Goal: Transaction & Acquisition: Subscribe to service/newsletter

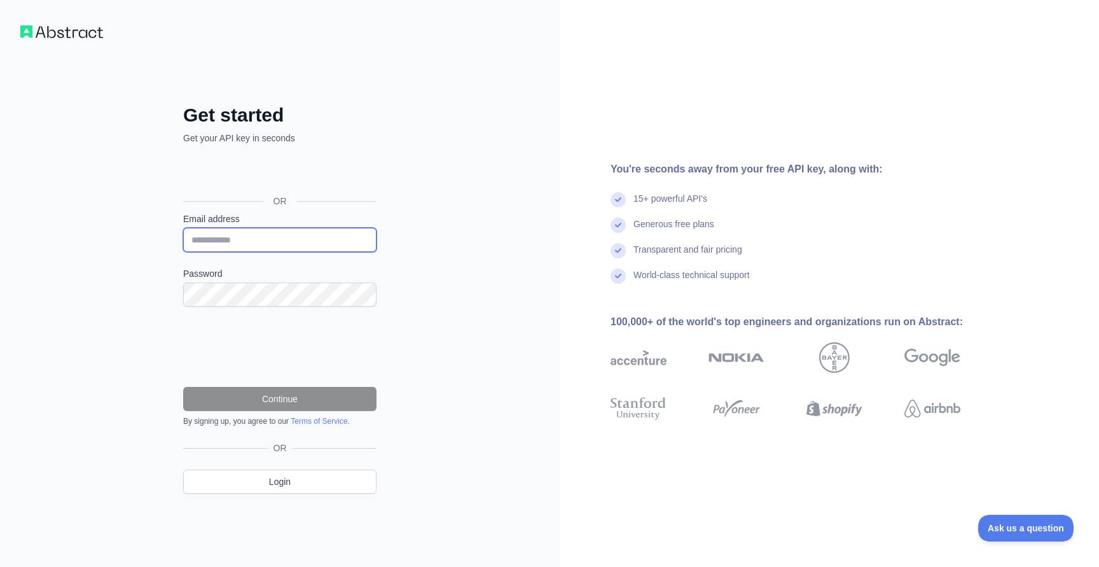
click at [275, 241] on input "Email address" at bounding box center [279, 240] width 193 height 24
type input "**********"
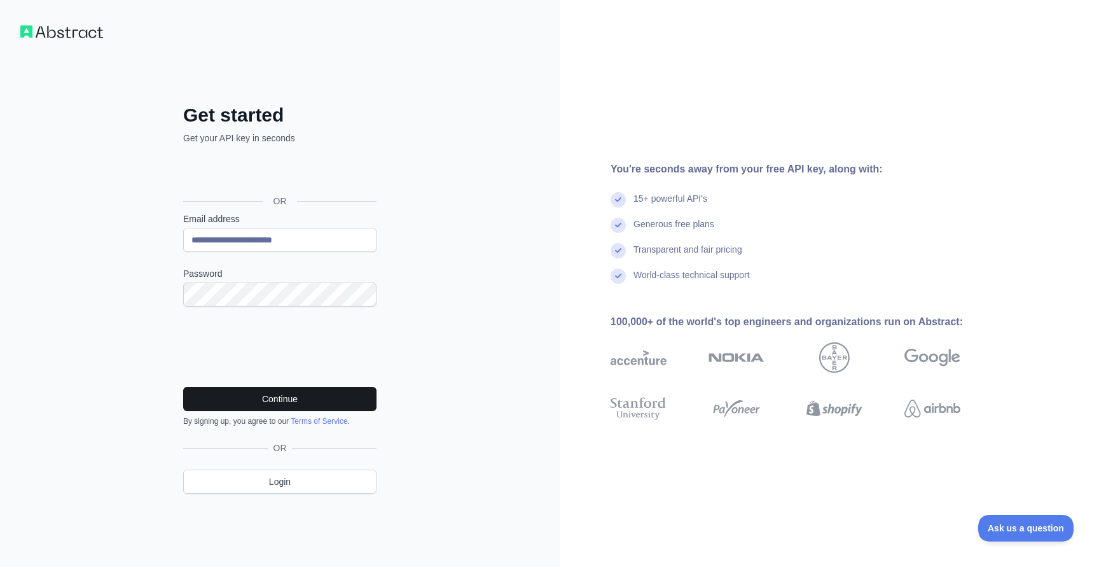
click at [298, 400] on button "Continue" at bounding box center [279, 399] width 193 height 24
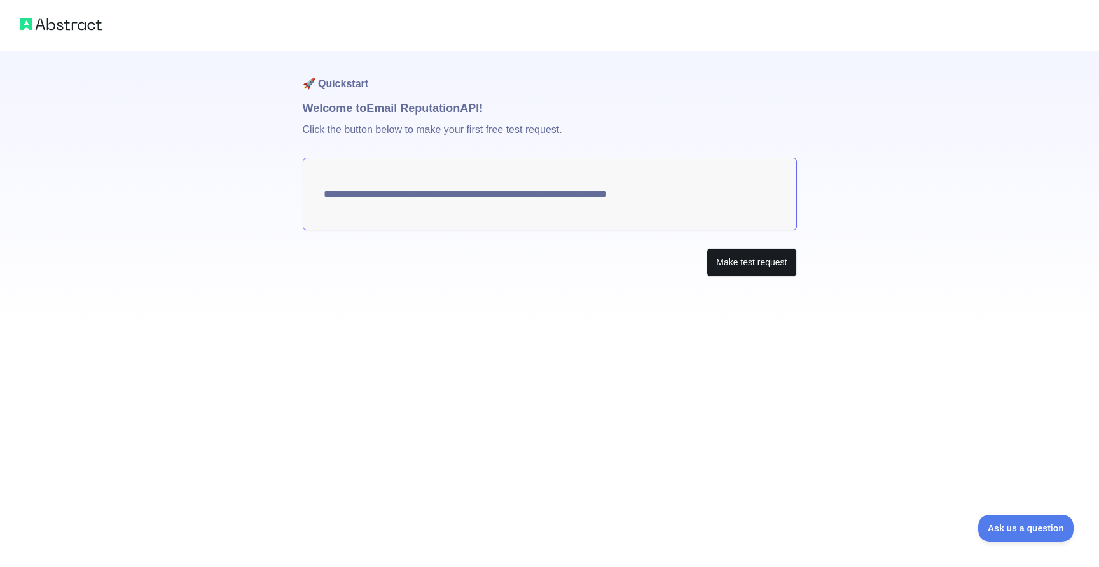
click at [738, 265] on button "Make test request" at bounding box center [751, 262] width 90 height 29
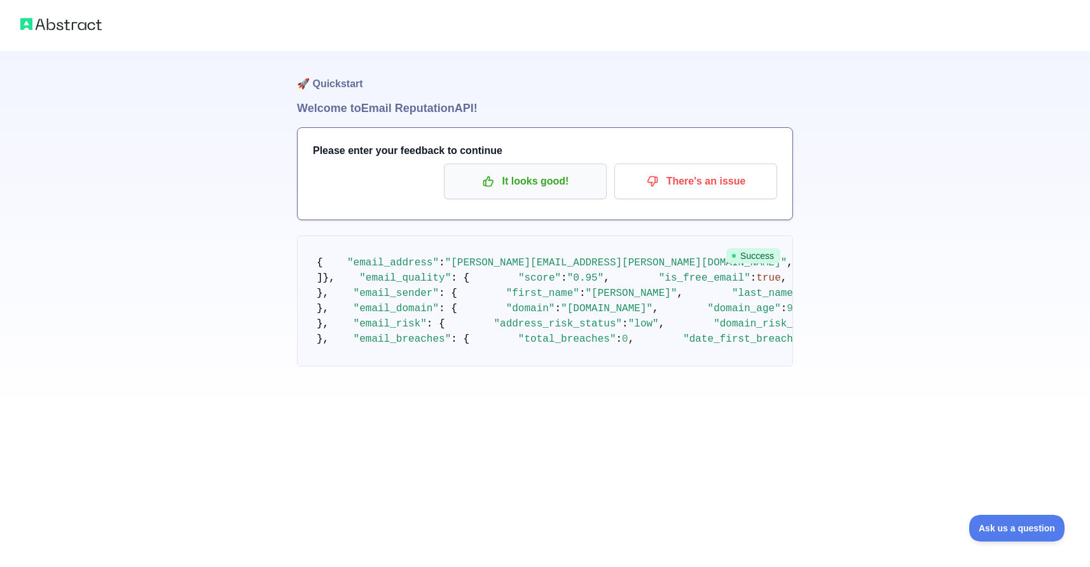
click at [530, 176] on p "It looks good!" at bounding box center [525, 181] width 144 height 22
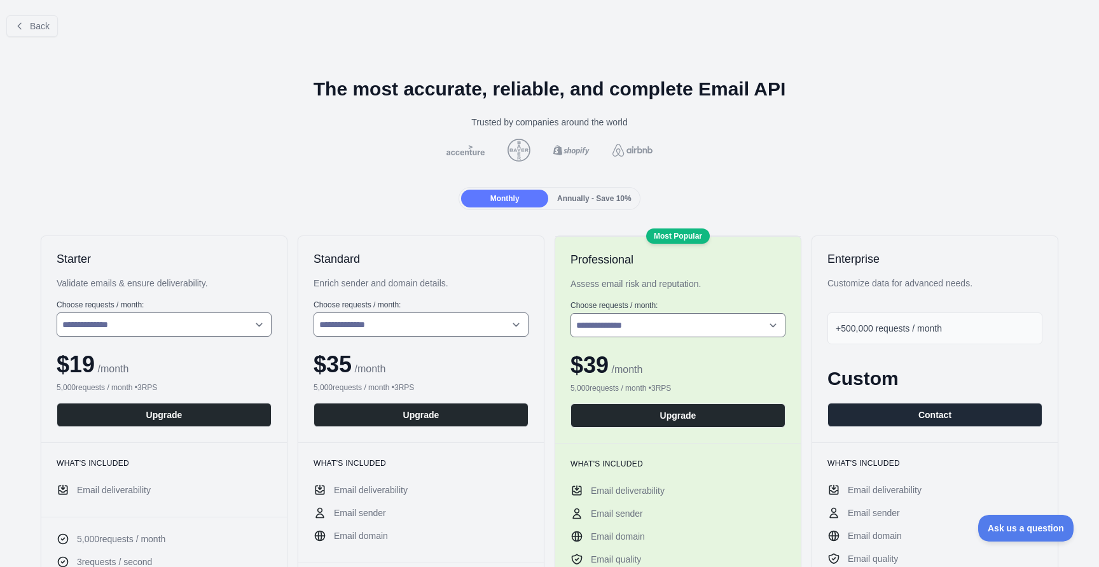
click at [590, 196] on span "Annually - Save 10%" at bounding box center [594, 198] width 74 height 9
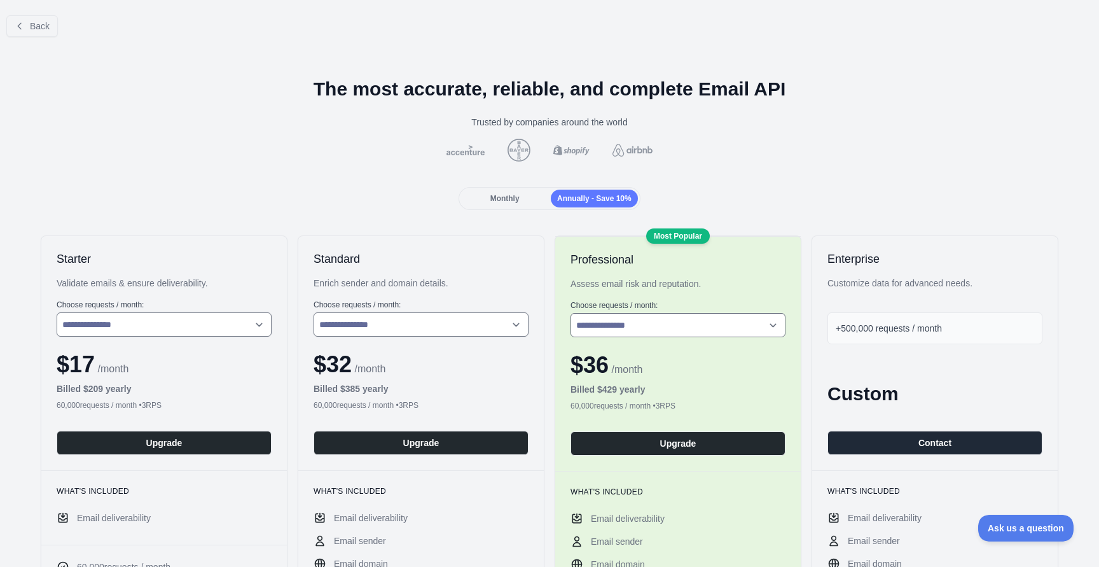
click at [504, 199] on span "Monthly" at bounding box center [504, 198] width 29 height 9
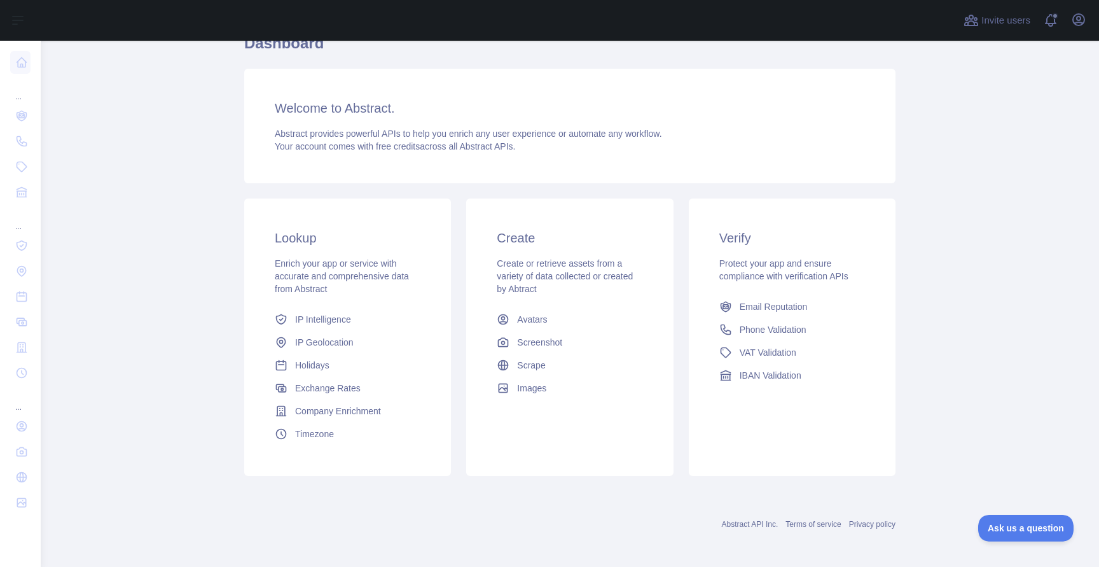
scroll to position [61, 0]
click at [790, 311] on span "Email Reputation" at bounding box center [773, 309] width 68 height 13
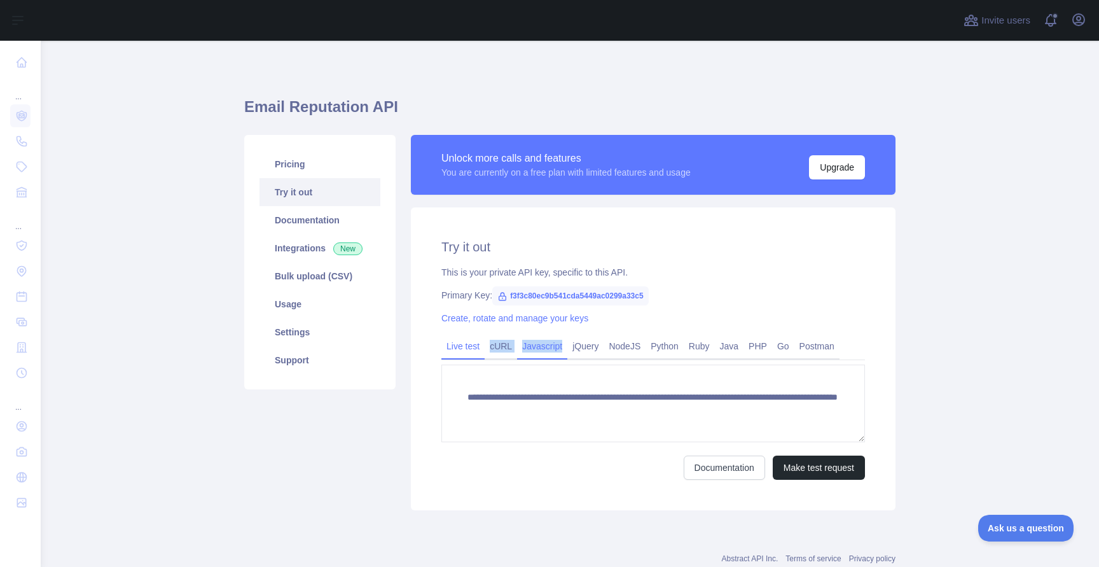
drag, startPoint x: 472, startPoint y: 359, endPoint x: 557, endPoint y: 354, distance: 84.7
click at [557, 354] on div "Live test cURL Javascript jQuery NodeJS Python Ruby Java PHP Go Postman" at bounding box center [652, 346] width 423 height 25
click at [570, 359] on div "jQuery" at bounding box center [585, 350] width 36 height 20
click at [827, 345] on link "Postman" at bounding box center [816, 346] width 45 height 20
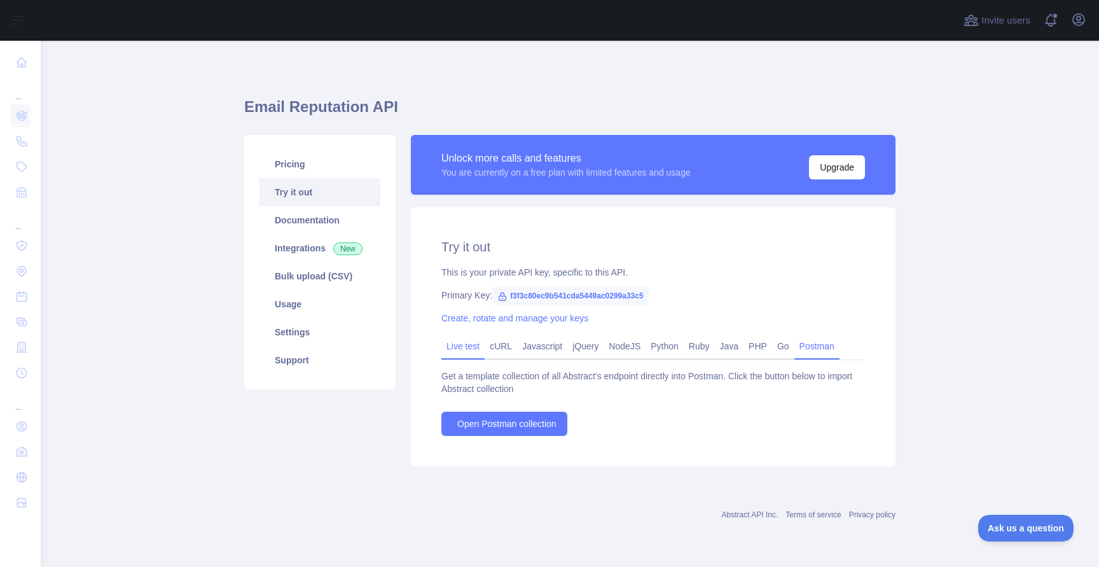
click at [458, 340] on link "Live test" at bounding box center [462, 346] width 43 height 20
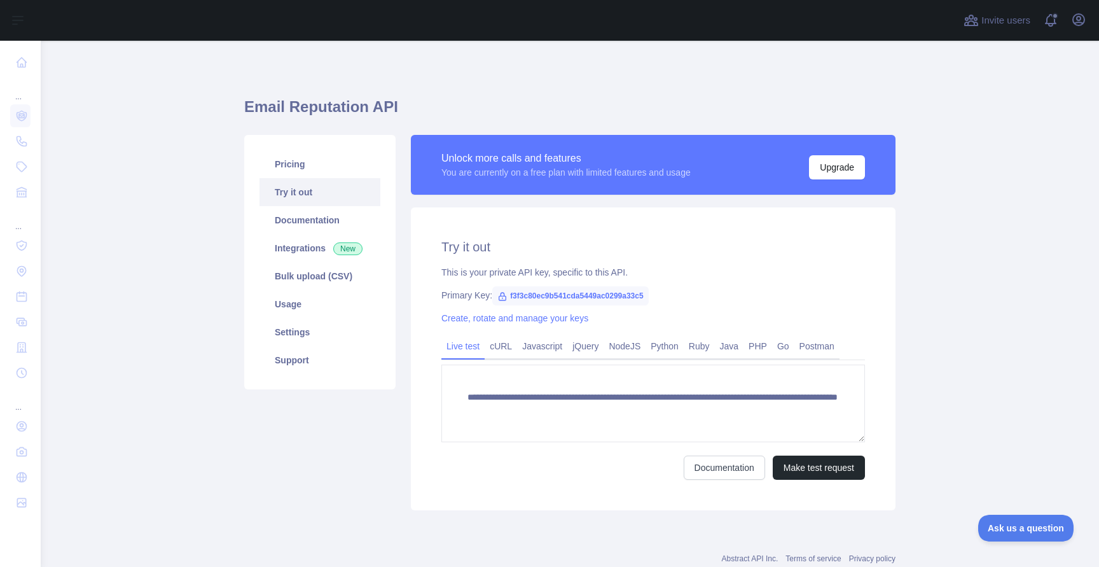
click at [590, 296] on span "f3f3c80ec9b541cda5449ac0299a33c5" at bounding box center [570, 295] width 156 height 19
copy span "f3f3c80ec9b541cda5449ac0299a33c5"
click at [820, 467] on button "Make test request" at bounding box center [819, 467] width 92 height 24
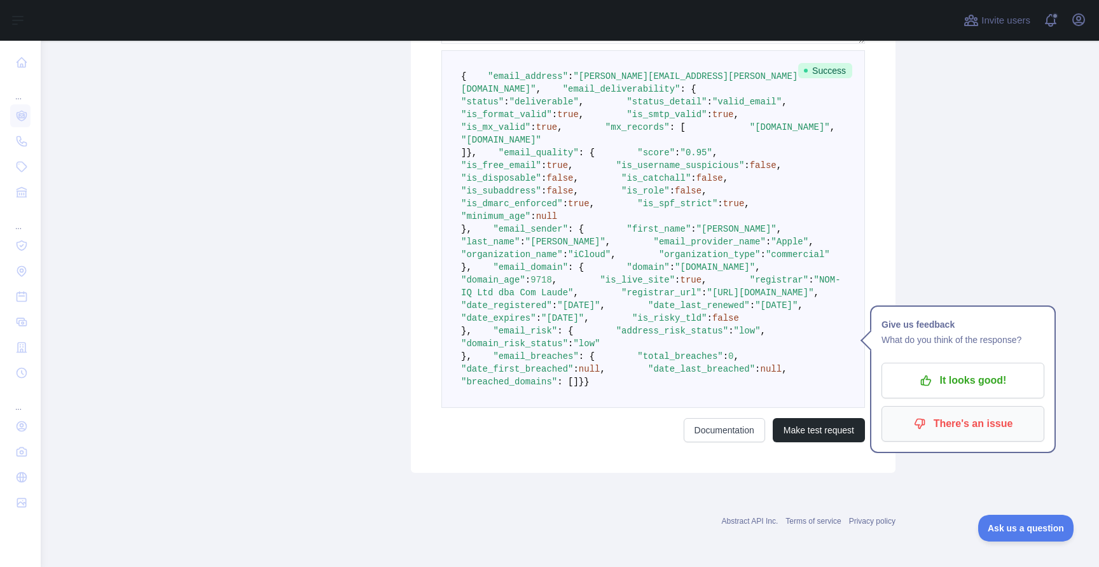
scroll to position [639, 0]
click at [981, 364] on p "It looks good!" at bounding box center [963, 375] width 144 height 22
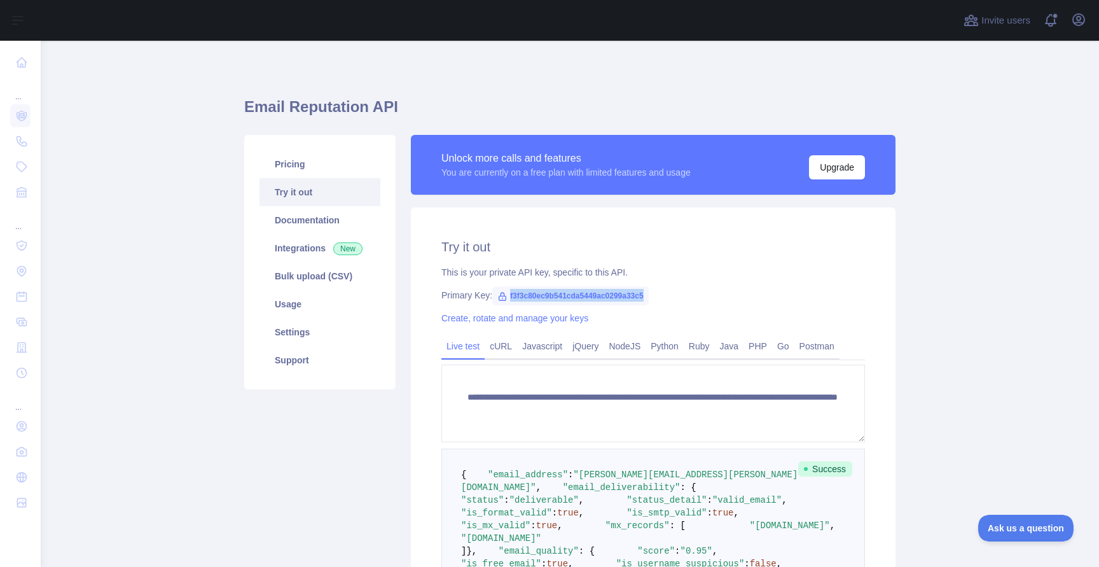
scroll to position [0, 0]
click at [311, 248] on link "Integrations New" at bounding box center [319, 248] width 121 height 28
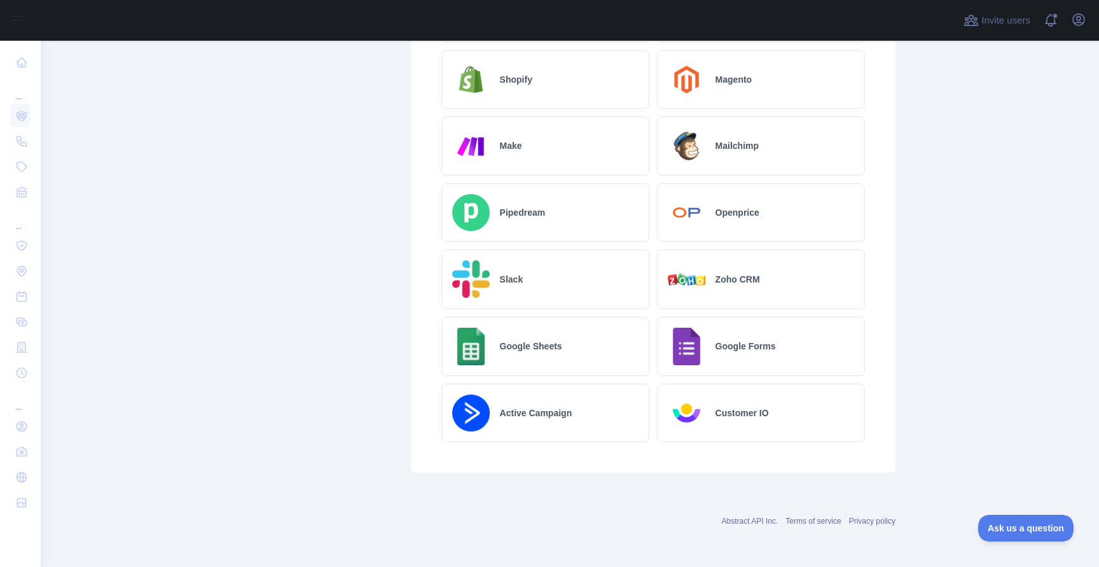
scroll to position [638, 0]
